Goal: Obtain resource: Obtain resource

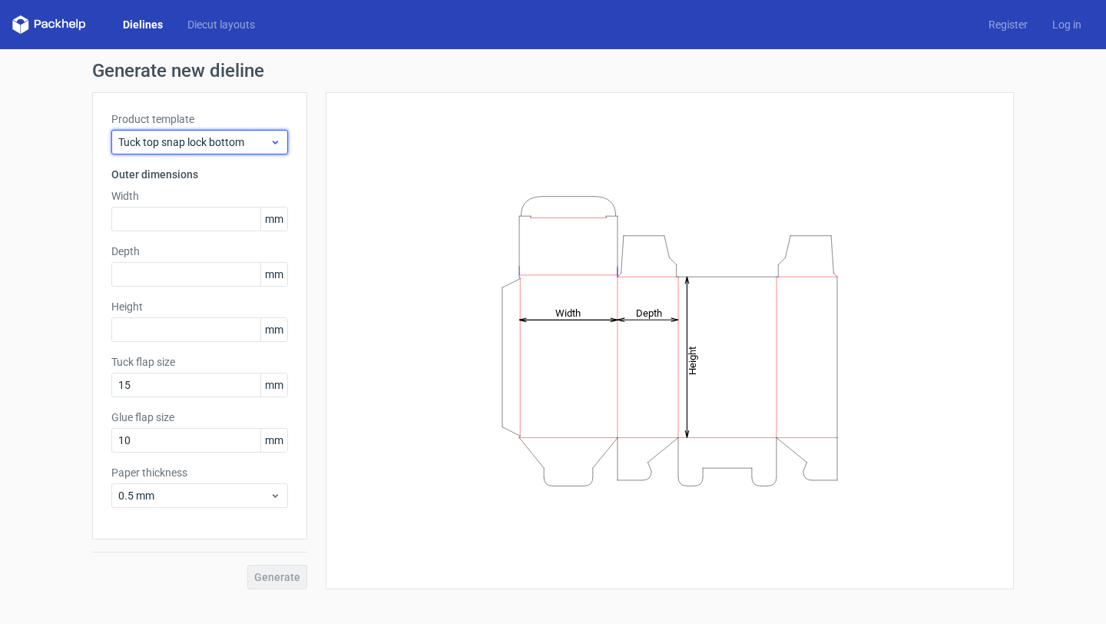
click at [164, 145] on span "Tuck top snap lock bottom" at bounding box center [193, 141] width 151 height 15
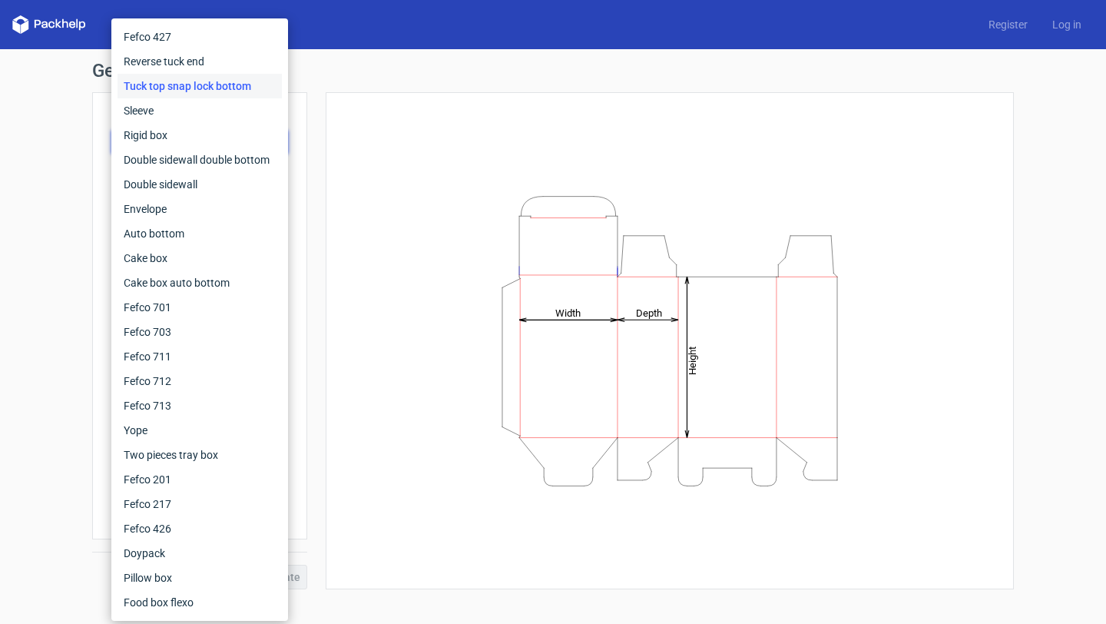
click at [288, 163] on div "Product template Tuck top snap lock bottom Outer dimensions Width mm Depth mm H…" at bounding box center [199, 315] width 215 height 447
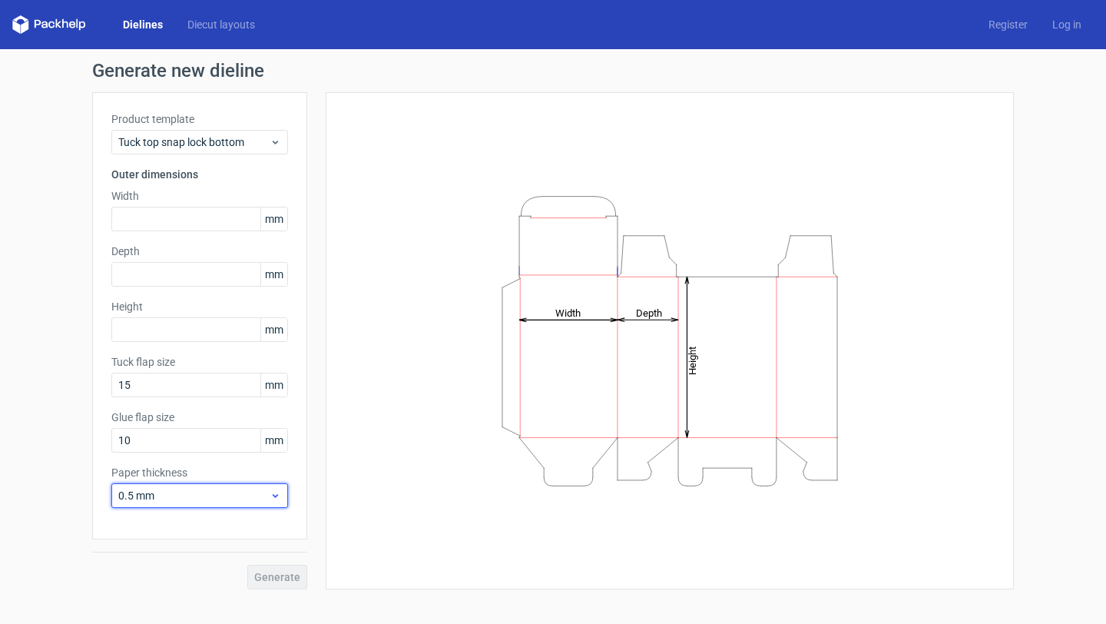
click at [208, 502] on span "0.5 mm" at bounding box center [193, 495] width 151 height 15
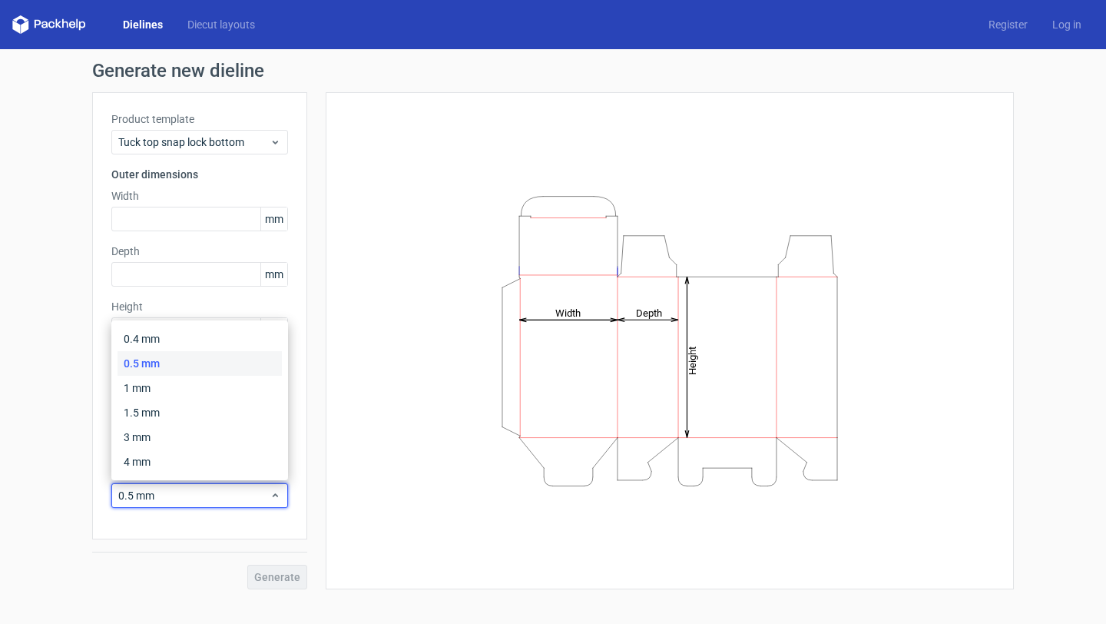
click at [319, 409] on div "Height Depth Width" at bounding box center [660, 340] width 707 height 497
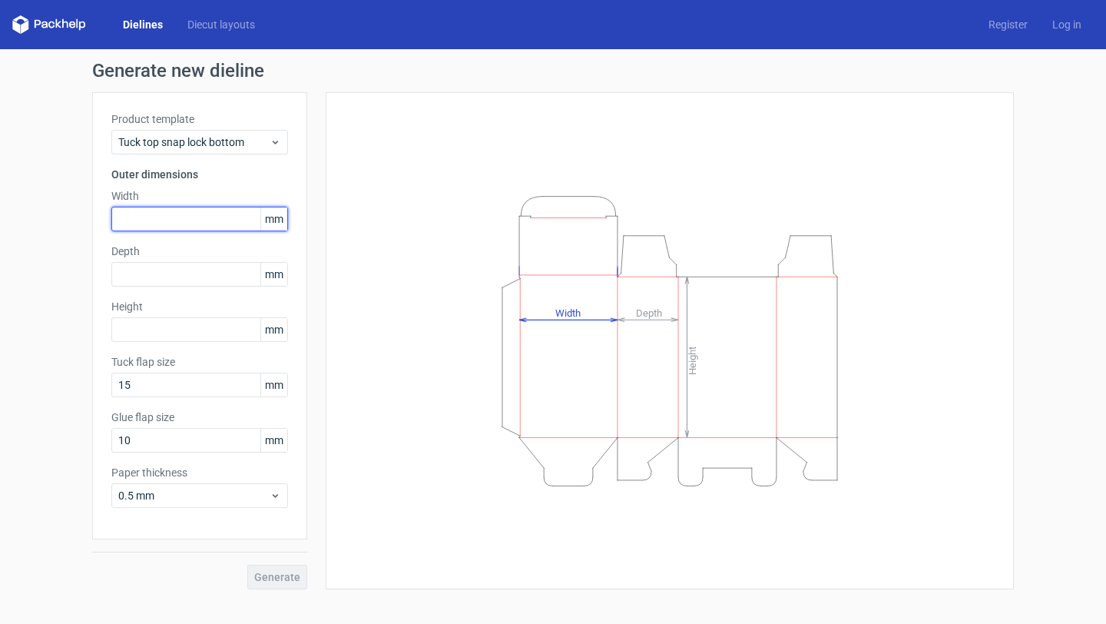
click at [165, 215] on input "text" at bounding box center [199, 219] width 177 height 25
type input "65"
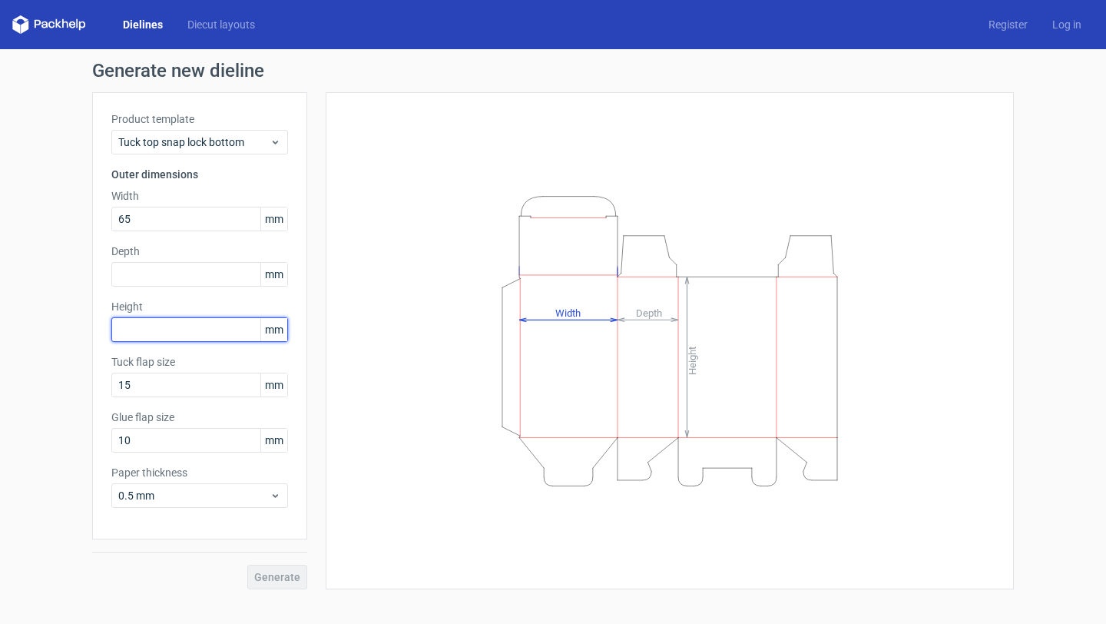
click at [212, 339] on input "text" at bounding box center [199, 329] width 177 height 25
type input "65"
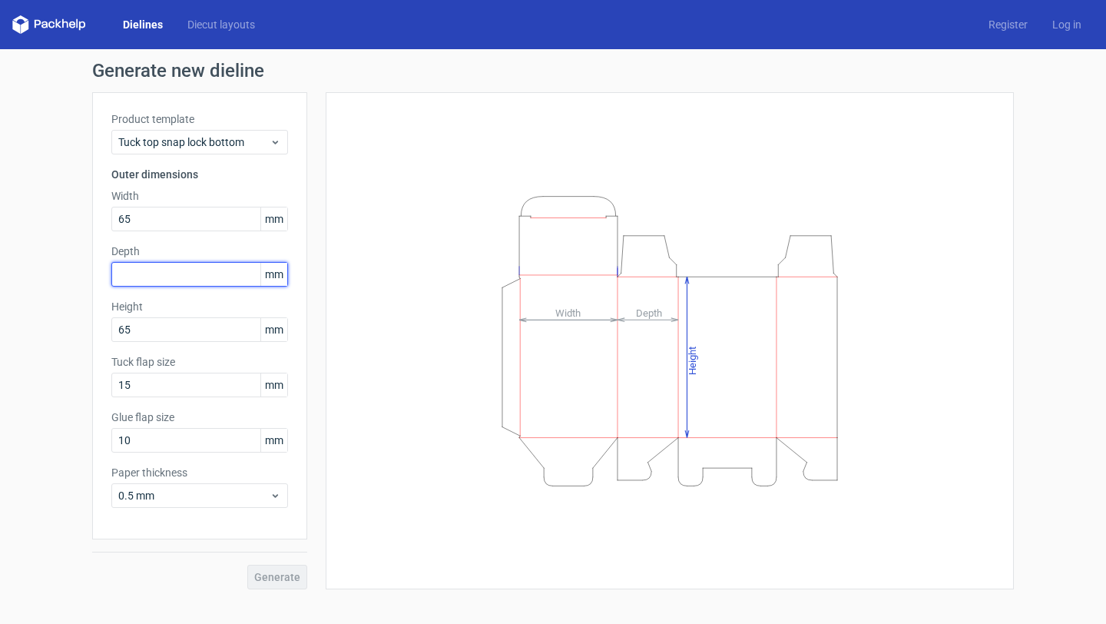
click at [195, 274] on input "text" at bounding box center [199, 274] width 177 height 25
type input "65"
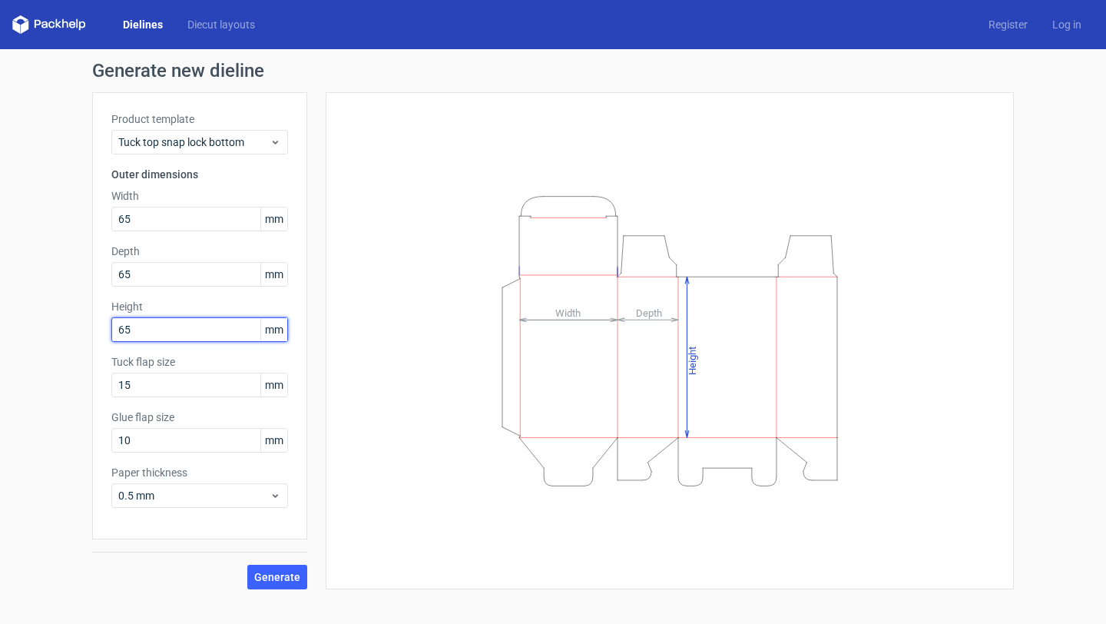
click at [156, 320] on input "65" at bounding box center [199, 329] width 177 height 25
click at [178, 327] on input "65" at bounding box center [199, 329] width 177 height 25
type input "6"
click at [320, 371] on div "Height Depth Width" at bounding box center [660, 340] width 707 height 497
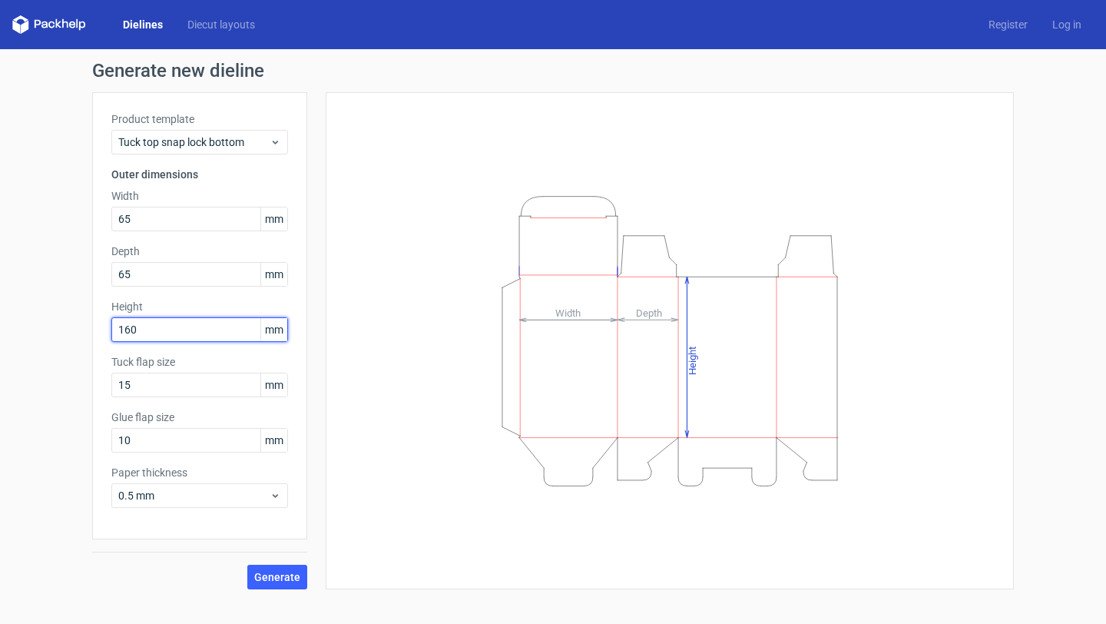
click at [158, 329] on input "160" at bounding box center [199, 329] width 177 height 25
type input "163"
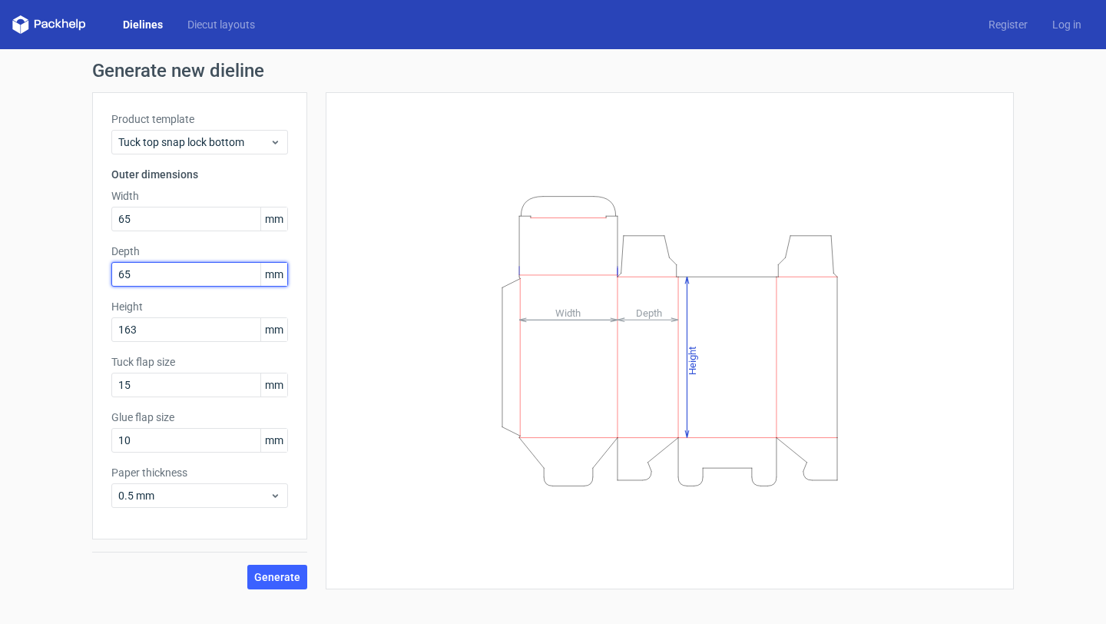
click at [205, 270] on input "65" at bounding box center [199, 274] width 177 height 25
type input "67"
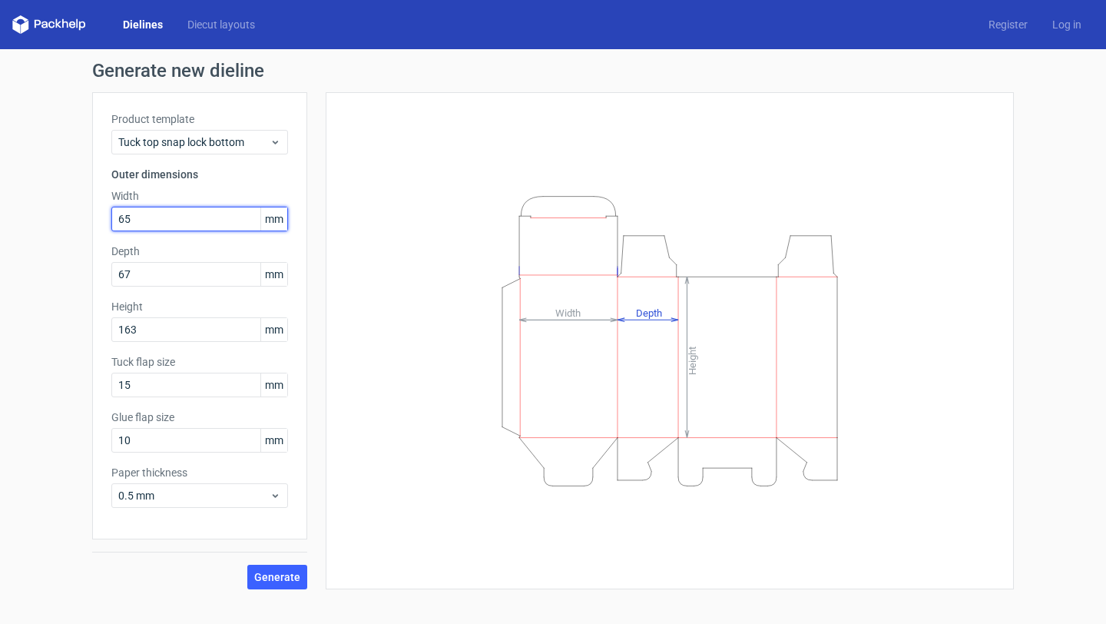
click at [150, 221] on input "65" at bounding box center [199, 219] width 177 height 25
type input "67"
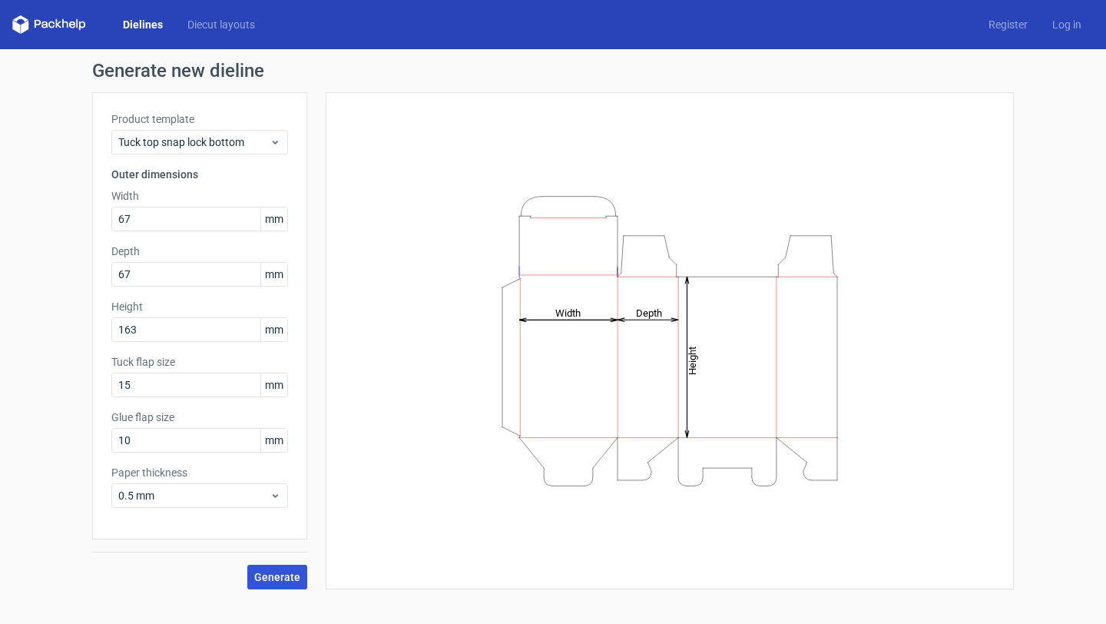
click at [270, 580] on span "Generate" at bounding box center [277, 576] width 46 height 11
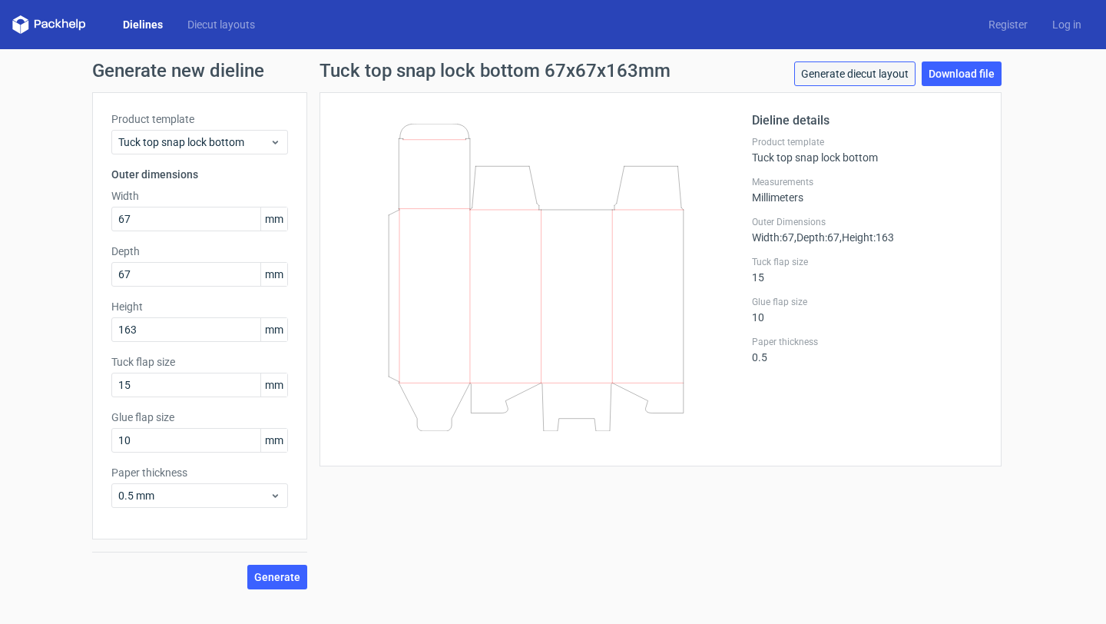
click at [844, 74] on link "Generate diecut layout" at bounding box center [854, 73] width 121 height 25
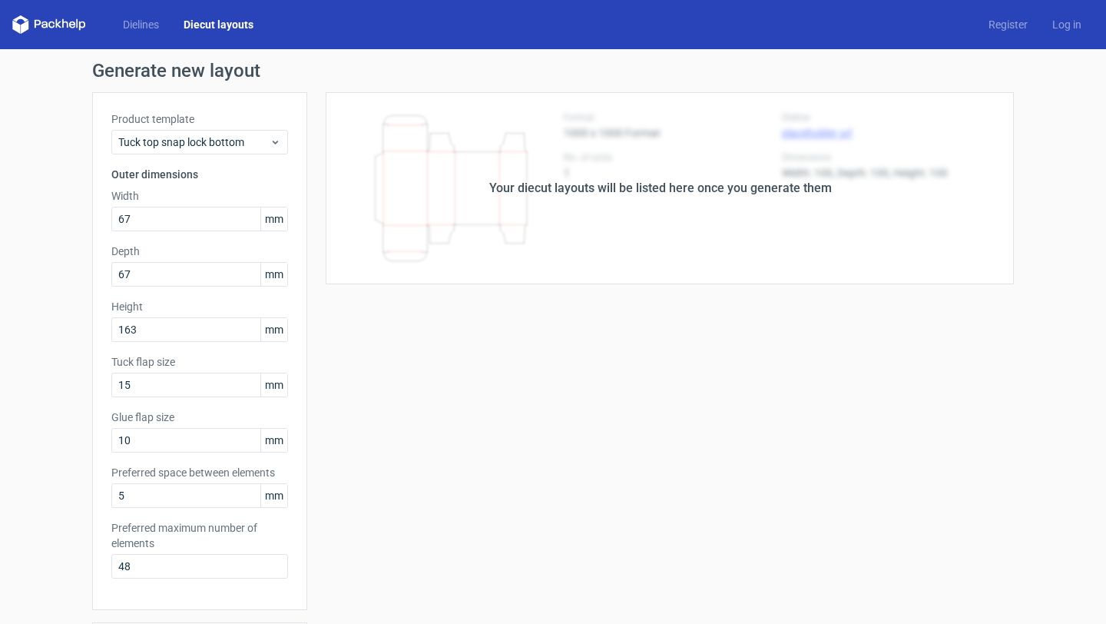
click at [723, 190] on div "Your diecut layouts will be listed here once you generate them" at bounding box center [660, 188] width 343 height 18
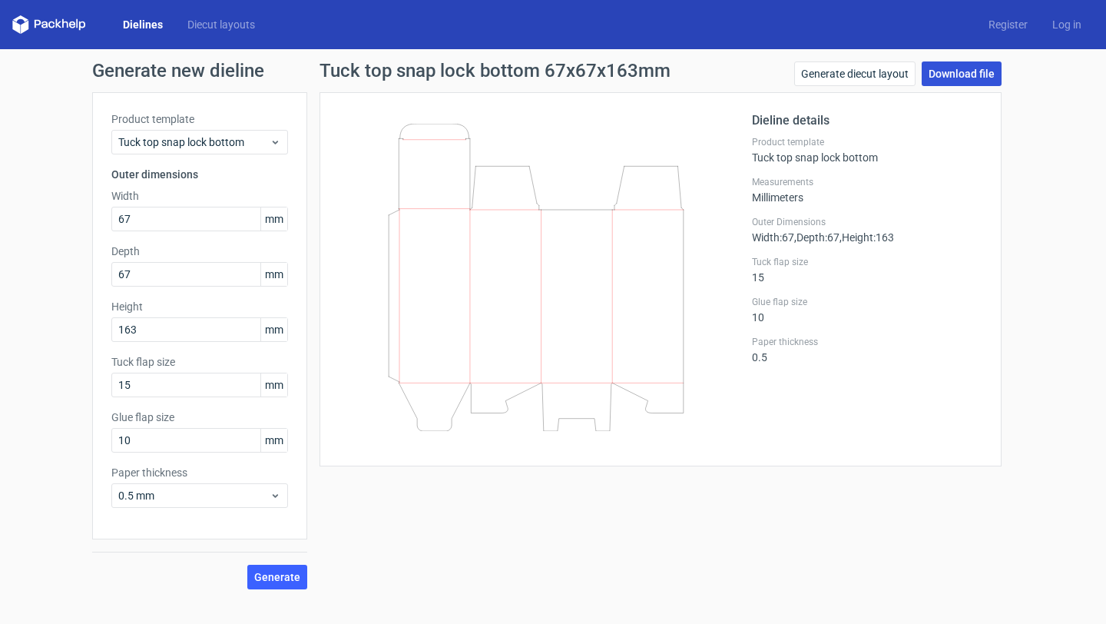
click at [980, 79] on link "Download file" at bounding box center [962, 73] width 80 height 25
